Goal: Task Accomplishment & Management: Manage account settings

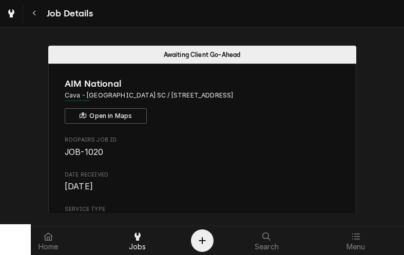
click at [32, 9] on div "Navigate back" at bounding box center [34, 13] width 10 height 10
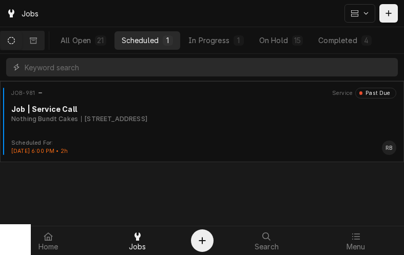
click at [218, 44] on div "In Progress" at bounding box center [208, 40] width 41 height 11
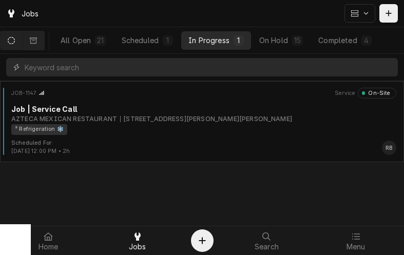
click at [129, 125] on div "² Refrigeration ❄️" at bounding box center [199, 129] width 377 height 11
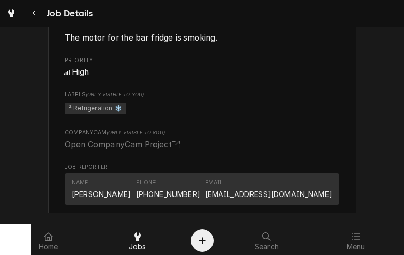
scroll to position [570, 0]
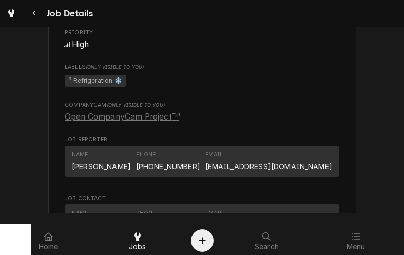
click at [152, 115] on link "Open CompanyCam Project" at bounding box center [124, 117] width 119 height 12
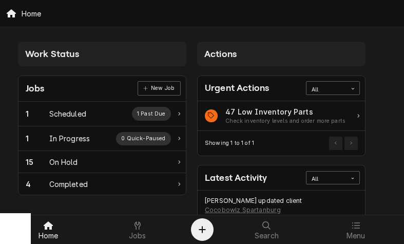
click at [77, 135] on div "In Progress" at bounding box center [69, 138] width 41 height 11
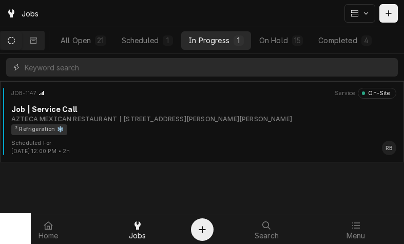
click at [135, 118] on div "114 W Butler Rd, Mauldin, SC 29662" at bounding box center [206, 118] width 172 height 9
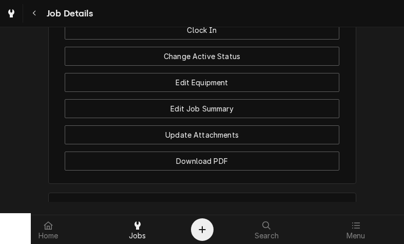
scroll to position [1059, 0]
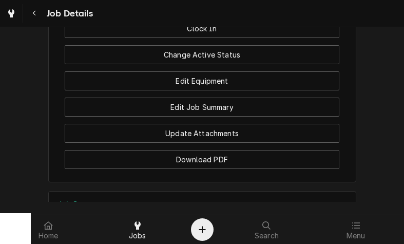
click at [224, 78] on button "Edit Equipment" at bounding box center [202, 80] width 274 height 19
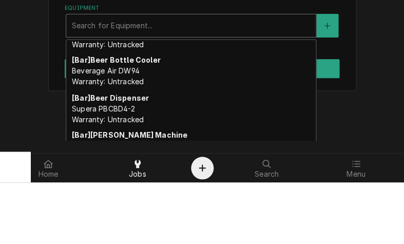
scroll to position [100, 0]
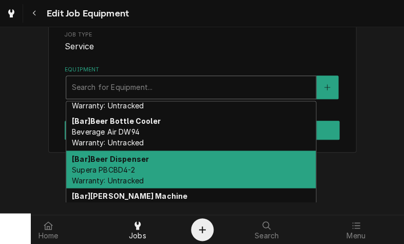
click at [117, 165] on span "Supera PBCBD4-2 Warranty: Untracked" at bounding box center [108, 174] width 72 height 19
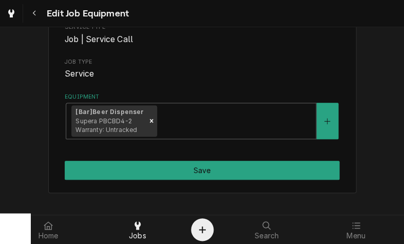
scroll to position [137, 0]
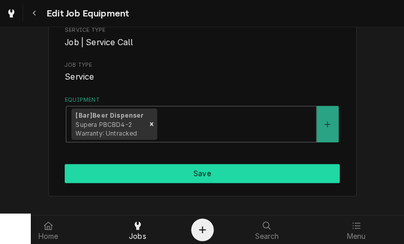
click at [251, 170] on button "Save" at bounding box center [202, 173] width 274 height 19
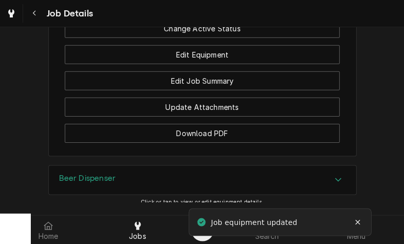
scroll to position [1043, 0]
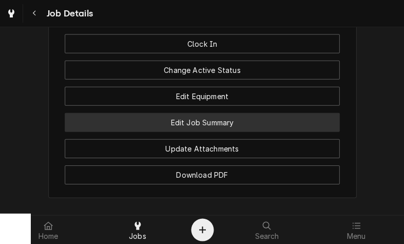
click at [221, 116] on button "Edit Job Summary" at bounding box center [202, 122] width 274 height 19
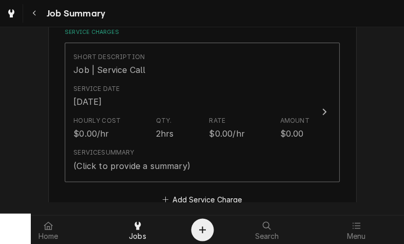
scroll to position [269, 0]
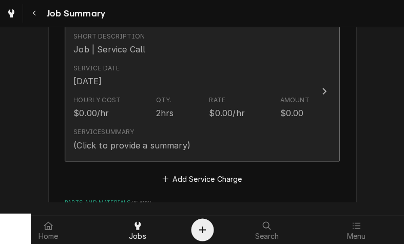
click at [249, 85] on div "Service Date [DATE]" at bounding box center [190, 75] width 235 height 32
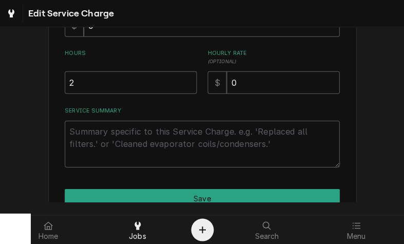
scroll to position [261, 0]
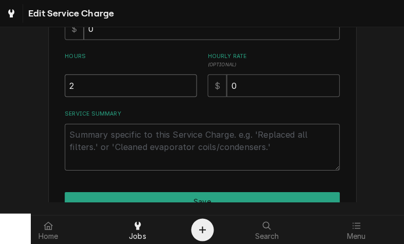
click at [87, 86] on input "2" at bounding box center [131, 85] width 132 height 23
type textarea "x"
type input "1"
click at [86, 130] on textarea "Service Summary" at bounding box center [202, 147] width 274 height 47
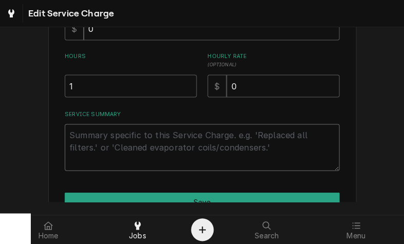
type textarea "x"
type textarea "1"
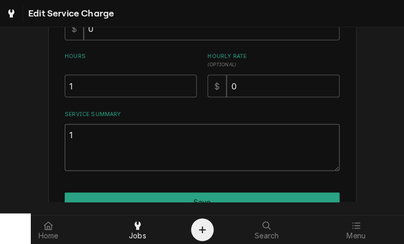
type textarea "x"
type textarea "10"
type textarea "x"
type textarea "10/"
type textarea "x"
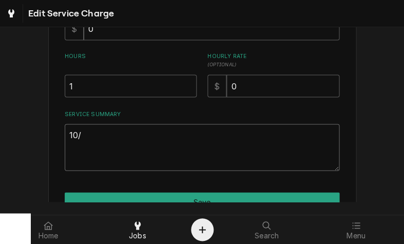
type textarea "10/1"
type textarea "x"
type textarea "10/10"
type textarea "x"
type textarea "10/10/"
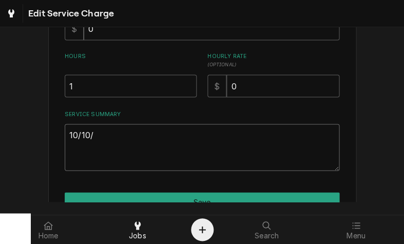
type textarea "x"
type textarea "10/10/2"
type textarea "x"
type textarea "[DATE]"
type textarea "x"
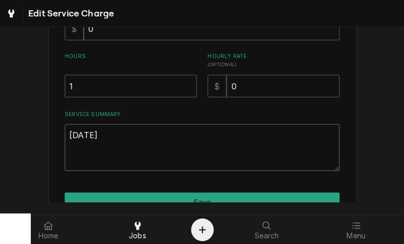
type textarea "10/10/202"
type textarea "x"
type textarea "[DATE]"
type textarea "x"
type textarea "[DATE]"
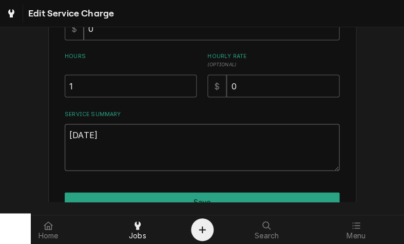
type textarea "x"
type textarea "[DATE] R"
type textarea "x"
type textarea "10/10/2025 Ra"
type textarea "x"
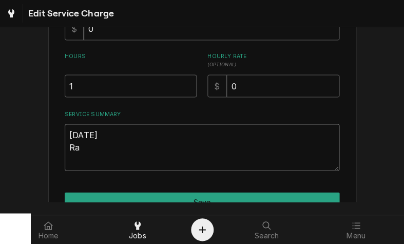
type textarea "10/10/2025 Ray"
type textarea "x"
type textarea "10/10/2025 Ray"
type textarea "x"
type textarea "10/10/2025 Ray p"
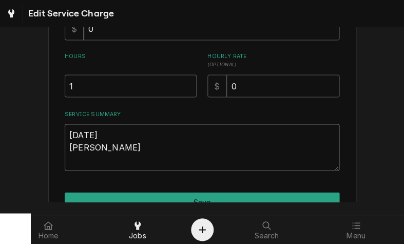
type textarea "x"
type textarea "10/10/2025 Ray pr"
type textarea "x"
type textarea "10/10/2025 Ray pro"
type textarea "x"
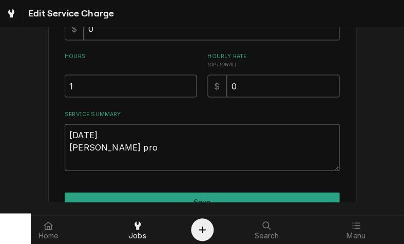
type textarea "10/10/2025 Ray prov"
type textarea "x"
type textarea "10/10/2025 Ray provi"
type textarea "x"
type textarea "10/10/2025 Ray provid"
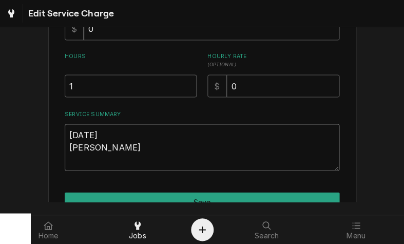
type textarea "x"
type textarea "10/10/2025 Ray provide"
type textarea "x"
type textarea "10/10/2025 Ray provided"
type textarea "x"
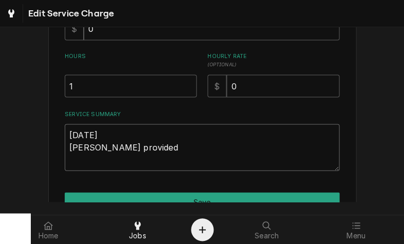
type textarea "10/10/2025 Ray provided"
type textarea "x"
type textarea "10/10/2025 Ray provided s"
type textarea "x"
type textarea "10/10/2025 Ray provided se"
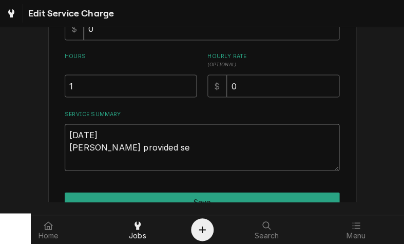
type textarea "x"
type textarea "10/10/2025 Ray provided ser"
type textarea "x"
type textarea "10/10/2025 Ray provided serv"
type textarea "x"
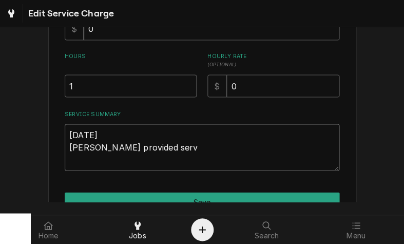
type textarea "10/10/2025 Ray provided servi"
type textarea "x"
type textarea "10/10/2025 Ray provided servie"
type textarea "x"
type textarea "10/10/2025 Ray provided serviec"
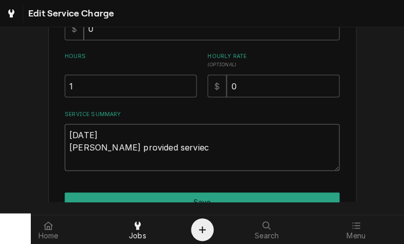
type textarea "x"
type textarea "10/10/2025 Ray provided service"
type textarea "x"
type textarea "10/10/2025 Ray provided service"
type textarea "x"
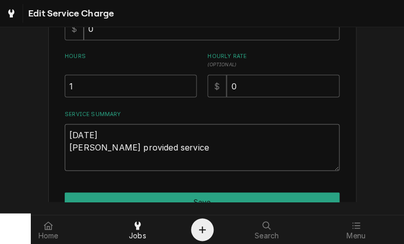
type textarea "10/10/2025 Ray provided service p"
type textarea "x"
type textarea "10/10/2025 Ray provided service pa"
type textarea "x"
type textarea "10/10/2025 Ray provided service p"
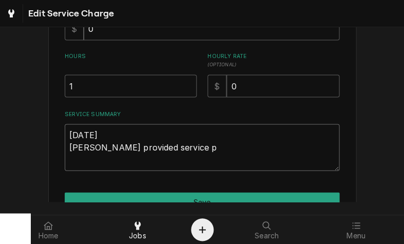
type textarea "x"
type textarea "10/10/2025 Ray provided service"
type textarea "x"
type textarea "10/10/2025 Ray provided service a"
type textarea "x"
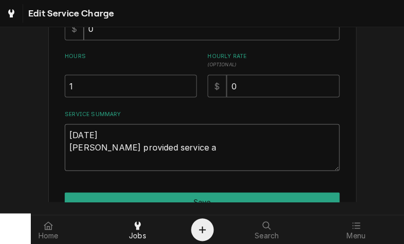
type textarea "10/10/2025 Ray provided service an"
type textarea "x"
type textarea "10/10/2025 Ray provided service and"
type textarea "x"
type textarea "10/10/2025 Ray provided service and la"
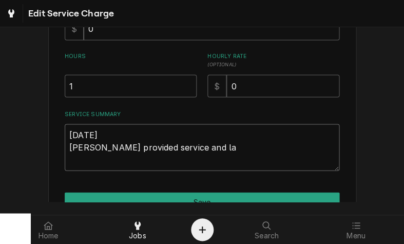
type textarea "x"
type textarea "10/10/2025 Ray provided service and lab"
type textarea "x"
type textarea "10/10/2025 Ray provided service and labo"
type textarea "x"
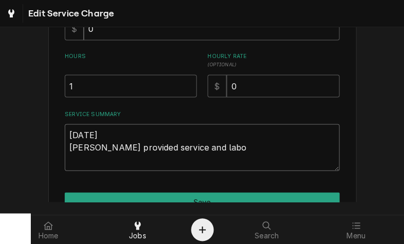
type textarea "10/10/2025 Ray provided service and labor"
type textarea "x"
type textarea "10/10/2025 Ray provided service and labor"
type textarea "x"
type textarea "10/10/2025 Ray provided service and labor t"
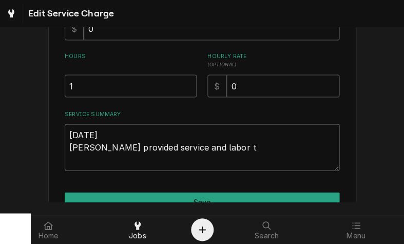
type textarea "x"
type textarea "10/10/2025 Ray provided service and labor to"
type textarea "x"
type textarea "10/10/2025 Ray provided service and labor to"
type textarea "x"
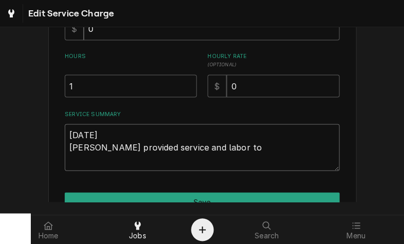
type textarea "10/10/2025 Ray provided service and labor to d"
type textarea "x"
type textarea "10/10/2025 Ray provided service and labor to di"
type textarea "x"
type textarea "10/10/2025 Ray provided service and labor to dia"
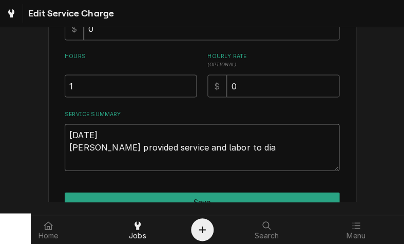
type textarea "x"
type textarea "10/10/2025 Ray provided service and labor to diagnose"
type textarea "x"
type textarea "10/10/2025 Ray provided service and labor to diagnose"
type textarea "x"
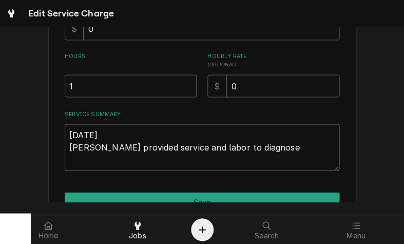
type textarea "10/10/2025 Ray provided service and labor to diagnose b"
type textarea "x"
type textarea "10/10/2025 Ray provided service and labor to diagnose be"
type textarea "x"
type textarea "10/10/2025 Ray provided service and labor to diagnose bee"
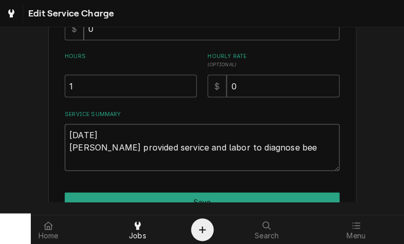
type textarea "x"
type textarea "10/10/2025 Ray provided service and labor to diagnose beer"
type textarea "x"
type textarea "10/10/2025 Ray provided service and labor to diagnose beer"
type textarea "x"
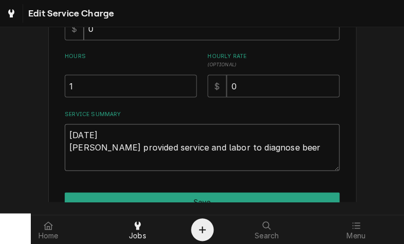
type textarea "10/10/2025 Ray provided service and labor to diagnose beer c"
type textarea "x"
type textarea "10/10/2025 Ray provided service and labor to diagnose beer co"
type textarea "x"
type textarea "10/10/2025 Ray provided service and labor to diagnose beer coo"
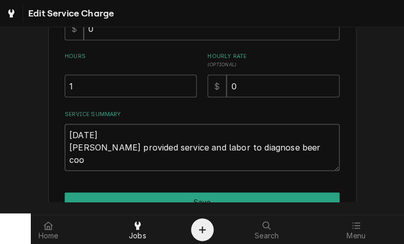
type textarea "x"
type textarea "10/10/2025 Ray provided service and labor to diagnose beer cool"
type textarea "x"
type textarea "10/10/2025 Ray provided service and labor to diagnose beer cooler"
type textarea "x"
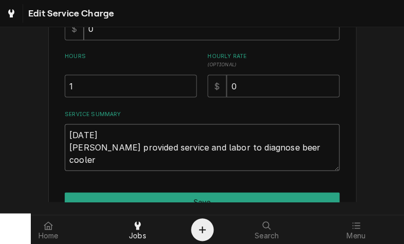
type textarea "10/10/2025 Ray provided service and labor to diagnose beer cooler."
type textarea "x"
type textarea "10/10/2025 Ray provided service and labor to diagnose beer cooler."
type textarea "x"
type textarea "10/10/2025 Ray provided service and labor to diagnose beer cooler. T"
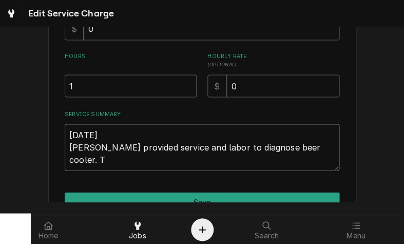
type textarea "x"
type textarea "10/10/2025 Ray provided service and labor to diagnose beer cooler. Te"
type textarea "x"
type textarea "10/10/2025 Ray provided service and labor to diagnose beer cooler. Tec"
type textarea "x"
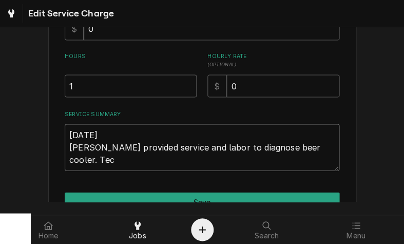
type textarea "10/10/2025 Ray provided service and labor to diagnose beer cooler. Tech"
type textarea "x"
type textarea "10/10/2025 Ray provided service and labor to diagnose beer cooler. Tech"
type textarea "x"
type textarea "10/10/2025 Ray provided service and labor to diagnose beer cooler. Tech f"
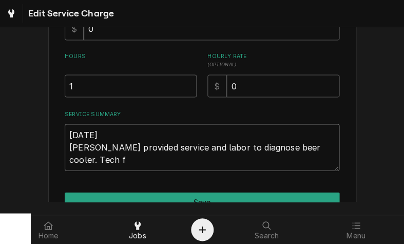
type textarea "x"
type textarea "10/10/2025 Ray provided service and labor to diagnose beer cooler. Tech fo"
type textarea "x"
type textarea "10/10/2025 Ray provided service and labor to diagnose beer cooler. Tech fou"
type textarea "x"
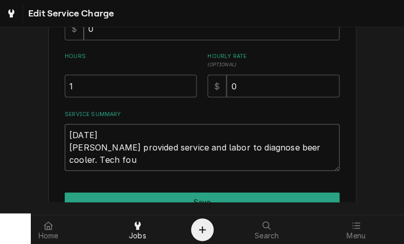
type textarea "10/10/2025 Ray provided service and labor to diagnose beer cooler. Tech foun"
type textarea "x"
type textarea "10/10/2025 Ray provided service and labor to diagnose beer cooler. Tech found"
type textarea "x"
type textarea "10/10/2025 Ray provided service and labor to diagnose beer cooler. Tech found"
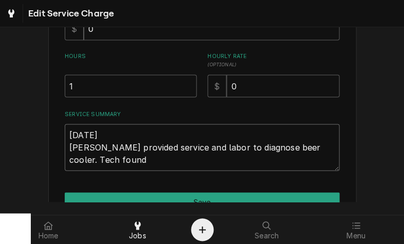
type textarea "x"
type textarea "10/10/2025 Ray provided service and labor to diagnose beer cooler. Tech found t"
type textarea "x"
type textarea "10/10/2025 Ray provided service and labor to diagnose beer cooler. Tech found th"
type textarea "x"
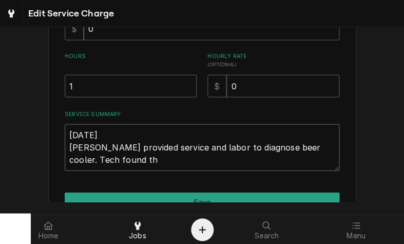
type textarea "10/10/2025 Ray provided service and labor to diagnose beer cooler. Tech found t…"
type textarea "x"
type textarea "10/10/2025 Ray provided service and labor to diagnose beer cooler. Tech found t…"
type textarea "x"
type textarea "10/10/2025 Ray provided service and labor to diagnose beer cooler. Tech found t…"
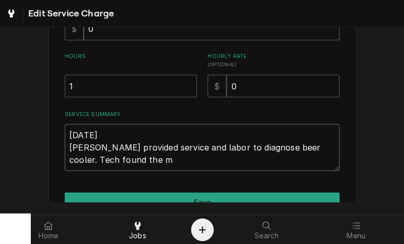
type textarea "x"
type textarea "10/10/2025 Ray provided service and labor to diagnose beer cooler. Tech found t…"
type textarea "x"
type textarea "10/10/2025 Ray provided service and labor to diagnose beer cooler. Tech found t…"
type textarea "x"
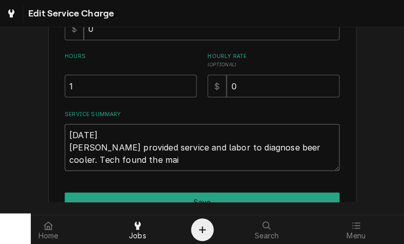
type textarea "10/10/2025 Ray provided service and labor to diagnose beer cooler. Tech found t…"
type textarea "x"
type textarea "10/10/2025 Ray provided service and labor to diagnose beer cooler. Tech found t…"
type textarea "x"
type textarea "10/10/2025 Ray provided service and labor to diagnose beer cooler. Tech found t…"
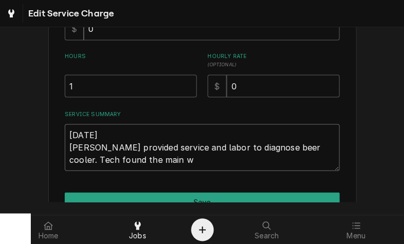
type textarea "x"
type textarea "10/10/2025 Ray provided service and labor to diagnose beer cooler. Tech found t…"
type textarea "x"
type textarea "10/10/2025 Ray provided service and labor to diagnose beer cooler. Tech found t…"
type textarea "x"
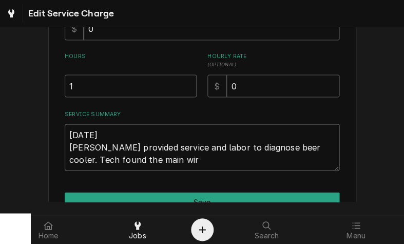
type textarea "10/10/2025 Ray provided service and labor to diagnose beer cooler. Tech found t…"
type textarea "x"
type textarea "10/10/2025 Ray provided service and labor to diagnose beer cooler. Tech found t…"
type textarea "x"
type textarea "10/10/2025 Ray provided service and labor to diagnose beer cooler. Tech found t…"
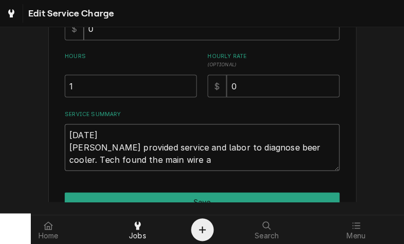
type textarea "x"
type textarea "10/10/2025 Ray provided service and labor to diagnose beer cooler. Tech found t…"
type textarea "x"
type textarea "10/10/2025 Ray provided service and labor to diagnose beer cooler. Tech found t…"
type textarea "x"
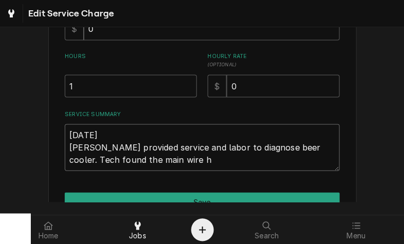
type textarea "10/10/2025 Ray provided service and labor to diagnose beer cooler. Tech found t…"
type textarea "x"
type textarea "10/10/2025 Ray provided service and labor to diagnose beer cooler. Tech found t…"
type textarea "x"
type textarea "10/10/2025 Ray provided service and labor to diagnose beer cooler. Tech found t…"
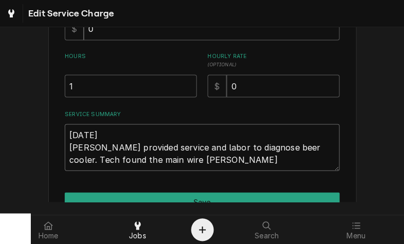
type textarea "x"
type textarea "10/10/2025 Ray provided service and labor to diagnose beer cooler. Tech found t…"
type textarea "x"
type textarea "10/10/2025 Ray provided service and labor to diagnose beer cooler. Tech found t…"
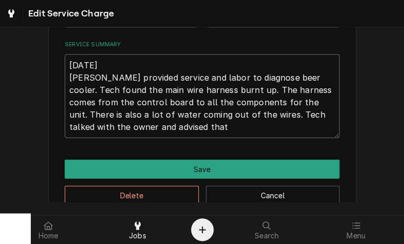
scroll to position [331, 0]
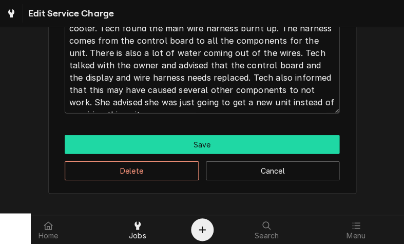
click at [284, 139] on button "Save" at bounding box center [202, 144] width 274 height 19
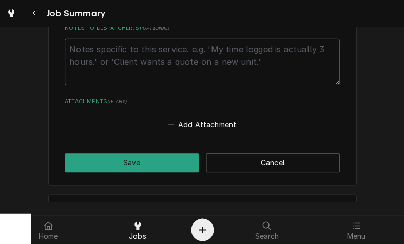
scroll to position [755, 0]
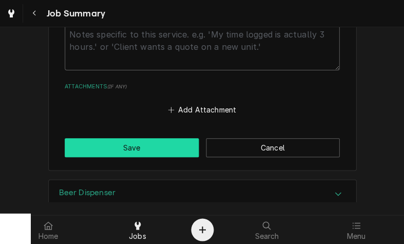
click at [159, 138] on button "Save" at bounding box center [132, 147] width 134 height 19
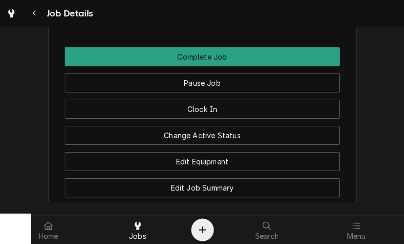
scroll to position [1097, 0]
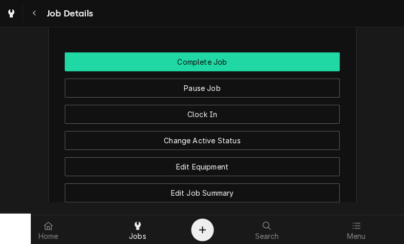
click at [203, 58] on button "Complete Job" at bounding box center [202, 61] width 274 height 19
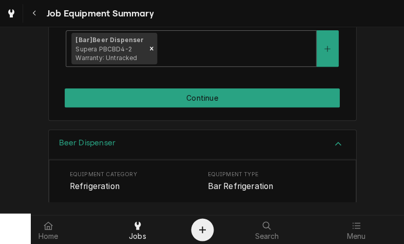
scroll to position [238, 0]
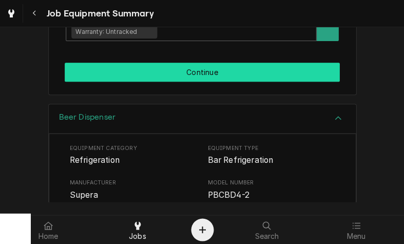
click at [297, 67] on button "Continue" at bounding box center [202, 72] width 274 height 19
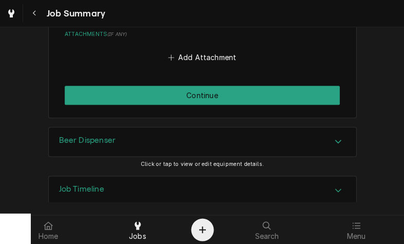
scroll to position [802, 0]
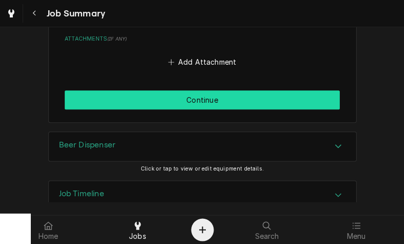
click at [292, 90] on button "Continue" at bounding box center [202, 99] width 274 height 19
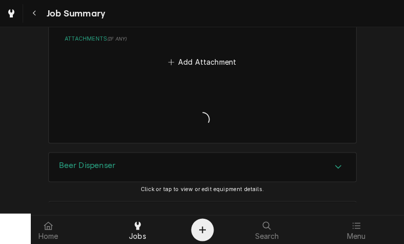
type textarea "x"
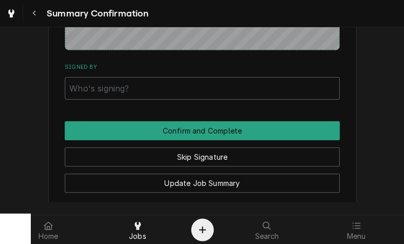
scroll to position [742, 0]
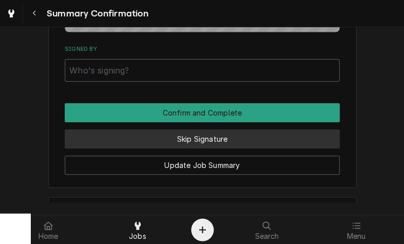
click at [272, 129] on button "Skip Signature" at bounding box center [202, 138] width 274 height 19
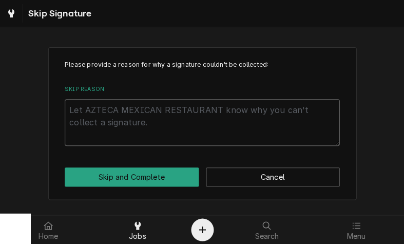
click at [104, 106] on textarea "Skip Reason" at bounding box center [202, 122] width 274 height 47
type textarea "x"
type textarea "N"
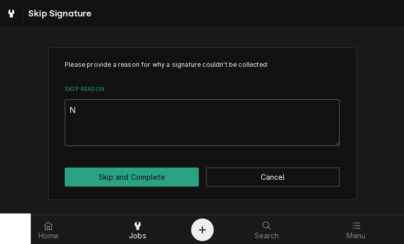
type textarea "x"
type textarea "No"
type textarea "x"
type textarea "Not"
type textarea "x"
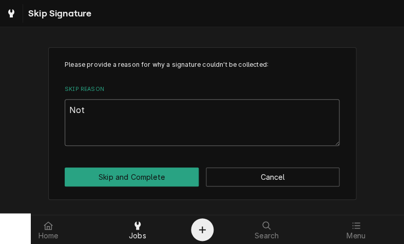
type textarea "Not"
type textarea "x"
type textarea "Not n"
type textarea "x"
type textarea "Not ne"
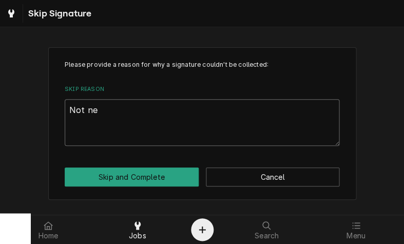
type textarea "x"
type textarea "Not nee"
type textarea "x"
type textarea "Not need"
type textarea "x"
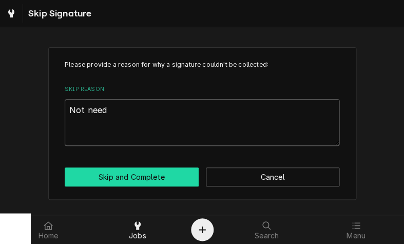
type textarea "Not need"
click at [148, 177] on button "Skip and Complete" at bounding box center [132, 176] width 134 height 19
click at [153, 178] on button "Skip and Complete" at bounding box center [132, 176] width 134 height 19
type textarea "x"
